Goal: Contribute content

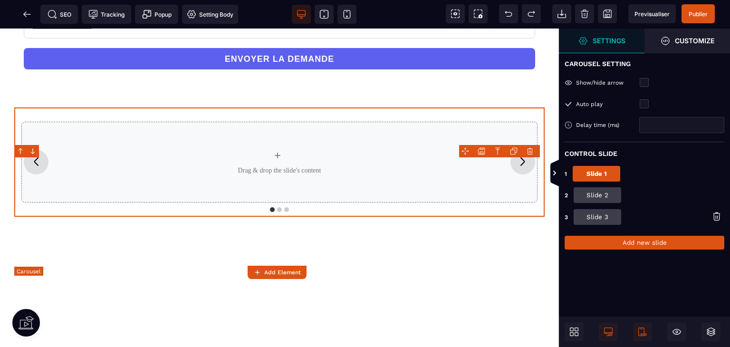
scroll to position [143, 0]
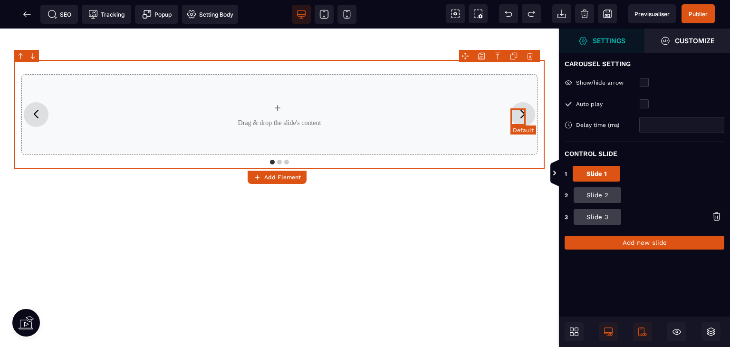
click at [522, 122] on icon "Next slide" at bounding box center [522, 113] width 15 height 15
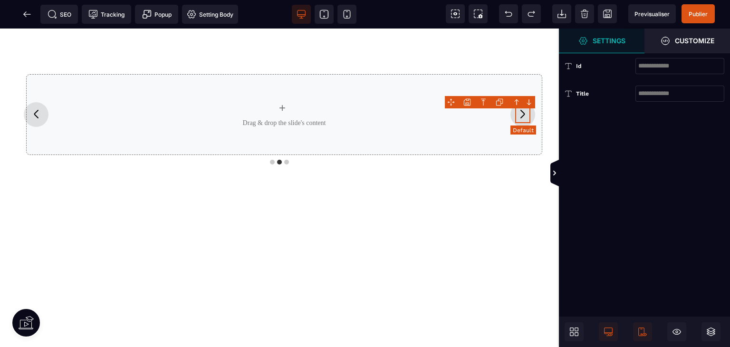
click at [522, 122] on icon "Next slide" at bounding box center [522, 113] width 15 height 15
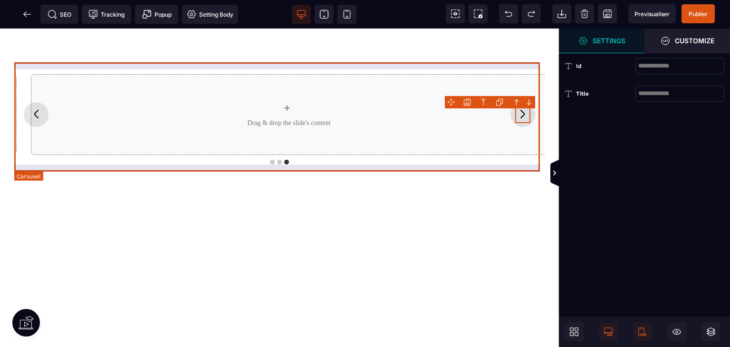
click at [453, 151] on div "+ Drag & drop the slide's content" at bounding box center [289, 114] width 530 height 95
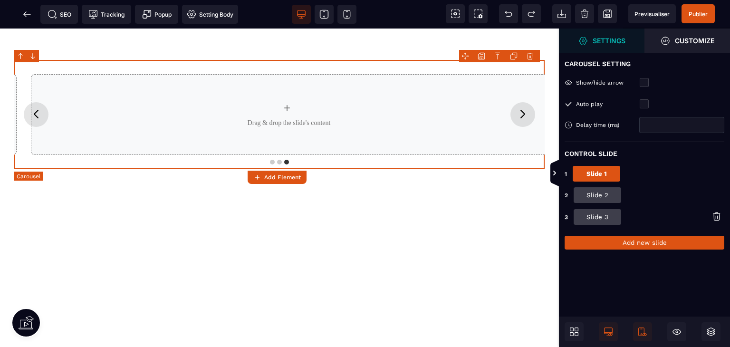
click at [453, 151] on div "+ Drag & drop the slide's content" at bounding box center [289, 114] width 530 height 95
click at [452, 250] on div "ENVOYER LA DEMANDE + Drag & drop the slide's content + Drag & drop the slide's …" at bounding box center [279, 174] width 559 height 577
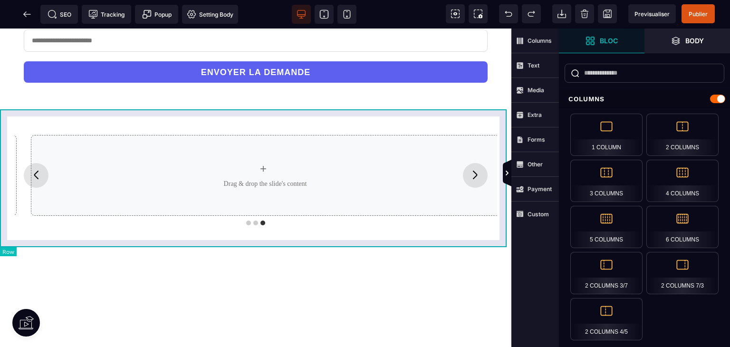
scroll to position [0, 0]
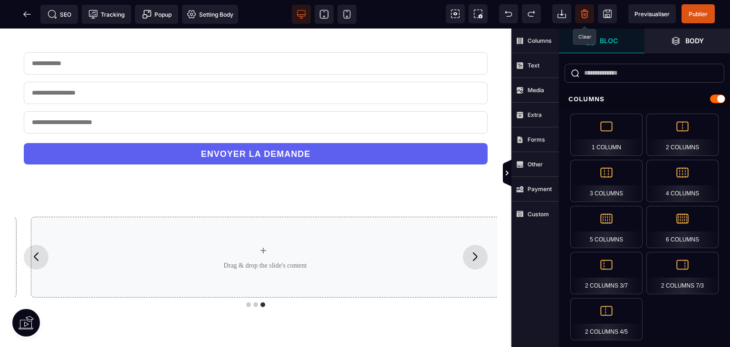
click at [580, 12] on icon at bounding box center [585, 14] width 10 height 10
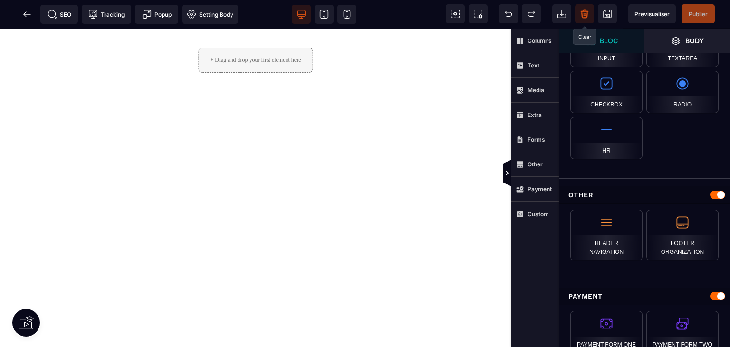
scroll to position [884, 0]
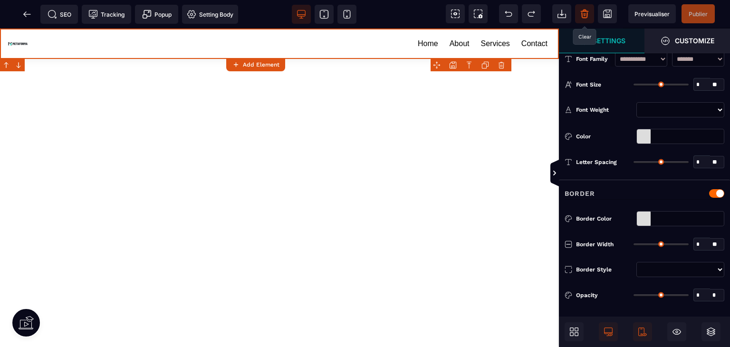
type input "*"
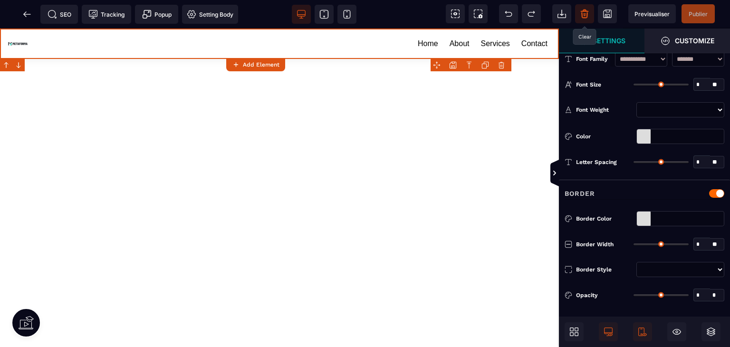
type input "**"
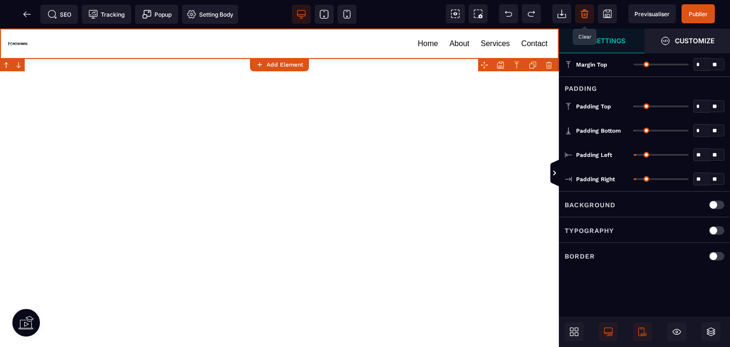
scroll to position [0, 0]
click at [689, 16] on span "Publier" at bounding box center [697, 13] width 19 height 7
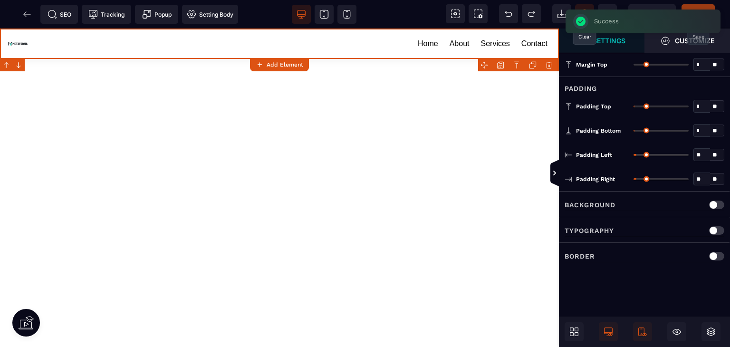
click at [28, 17] on div "SEO Tracking Popup Setting Body" at bounding box center [121, 14] width 239 height 19
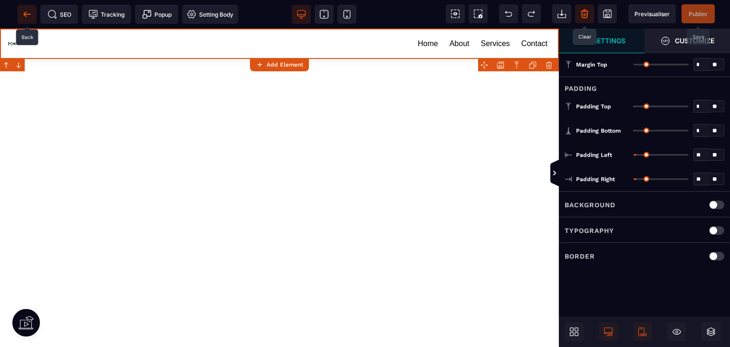
click at [28, 17] on icon at bounding box center [27, 15] width 10 height 10
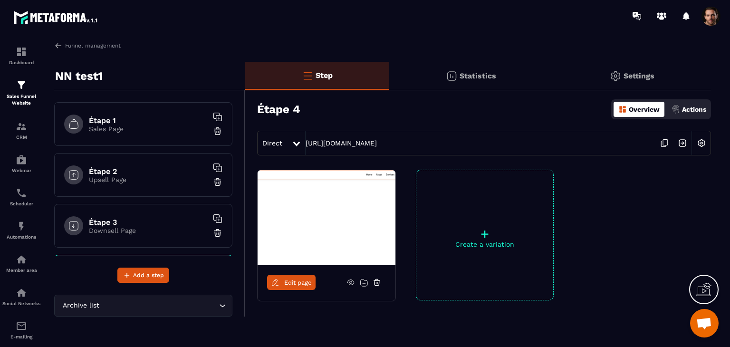
click at [680, 143] on img at bounding box center [682, 143] width 18 height 18
click at [282, 282] on link "Edit page" at bounding box center [291, 282] width 48 height 15
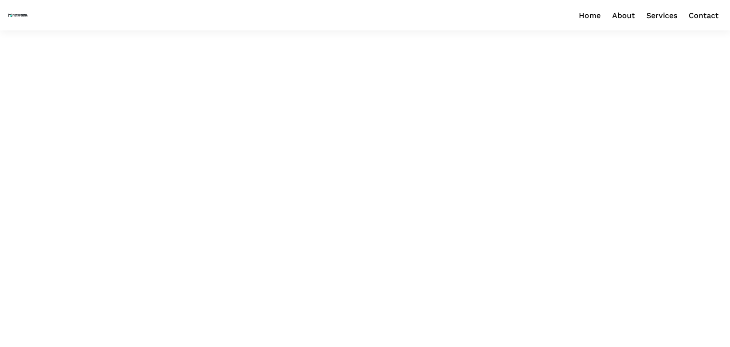
click at [588, 17] on link "Home" at bounding box center [590, 15] width 22 height 13
click at [625, 16] on link "About" at bounding box center [623, 15] width 23 height 13
click at [660, 12] on link "Services" at bounding box center [661, 15] width 31 height 13
click at [705, 12] on link "Contact" at bounding box center [703, 15] width 30 height 13
